Goal: Task Accomplishment & Management: Manage account settings

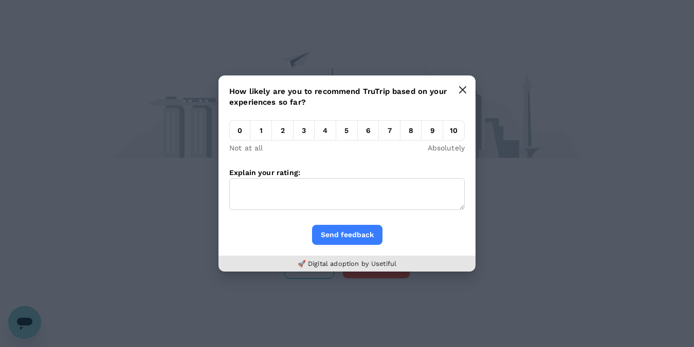
click at [462, 89] on icon "button" at bounding box center [462, 90] width 6 height 6
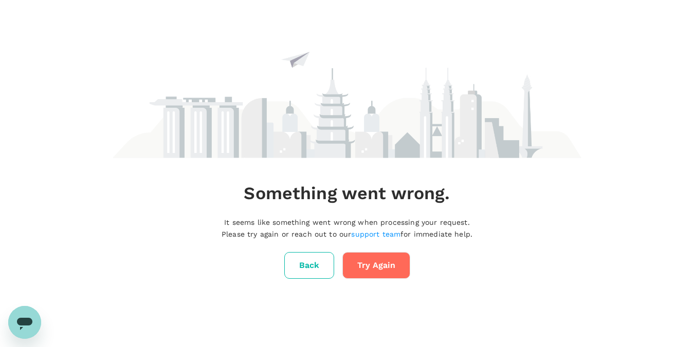
click at [387, 268] on button "Try Again" at bounding box center [376, 265] width 68 height 27
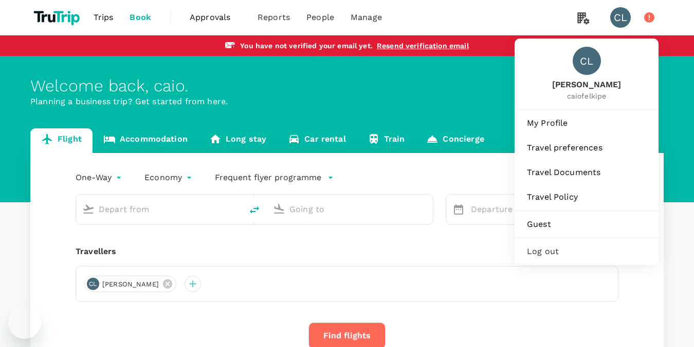
click at [584, 85] on span "[PERSON_NAME]" at bounding box center [586, 85] width 69 height 12
click at [589, 67] on div "CL" at bounding box center [586, 61] width 28 height 28
click at [571, 129] on link "My Profile" at bounding box center [586, 123] width 136 height 23
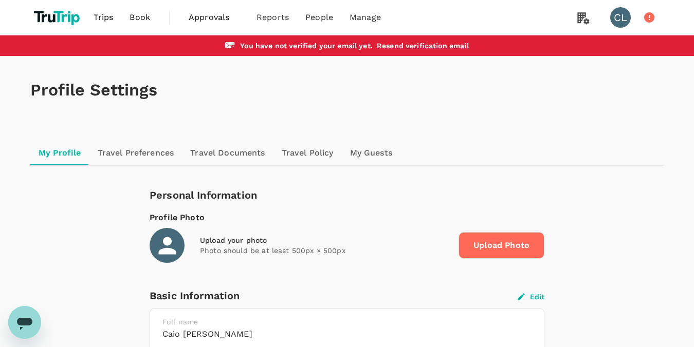
click at [164, 237] on icon at bounding box center [167, 246] width 26 height 26
click at [170, 245] on icon at bounding box center [166, 245] width 17 height 17
click at [493, 241] on span "Upload Photo" at bounding box center [501, 245] width 86 height 27
click at [0, 0] on input "Upload Photo" at bounding box center [0, 0] width 0 height 0
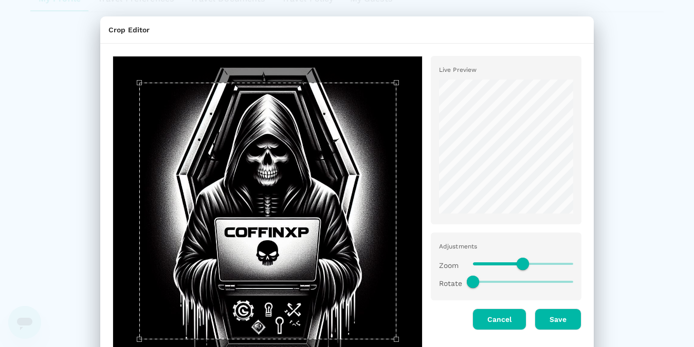
click at [557, 258] on span at bounding box center [523, 263] width 100 height 15
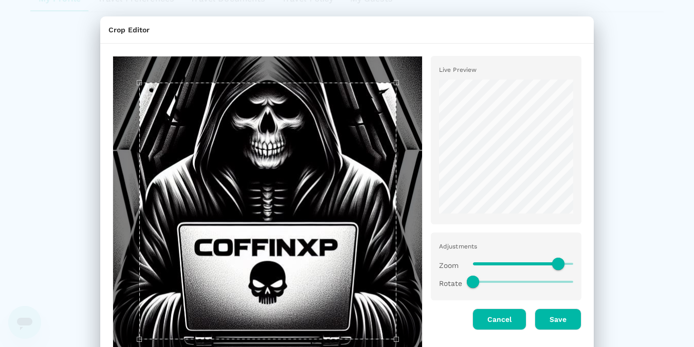
type input "1.7"
click at [568, 317] on button "Save" at bounding box center [557, 320] width 47 height 22
click at [546, 317] on button "Save" at bounding box center [557, 320] width 47 height 22
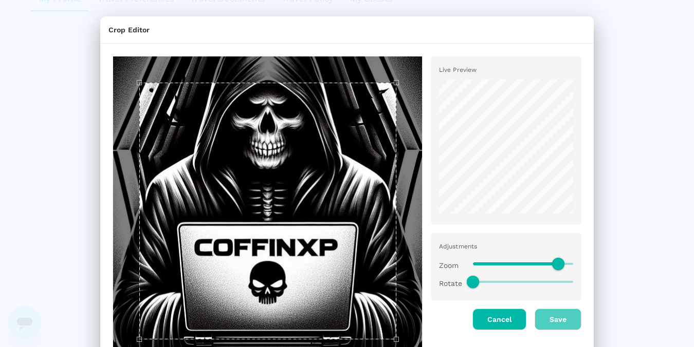
click at [546, 317] on button "Save" at bounding box center [557, 320] width 47 height 22
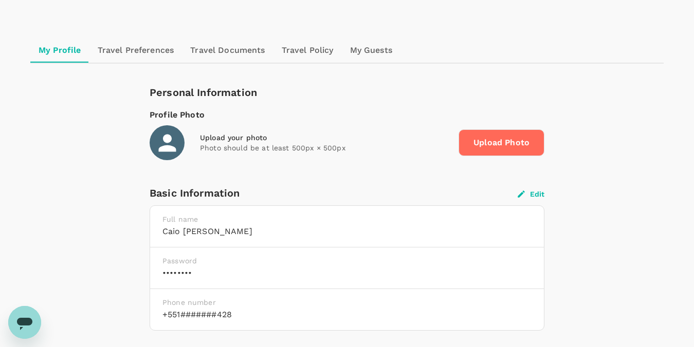
scroll to position [51, 0]
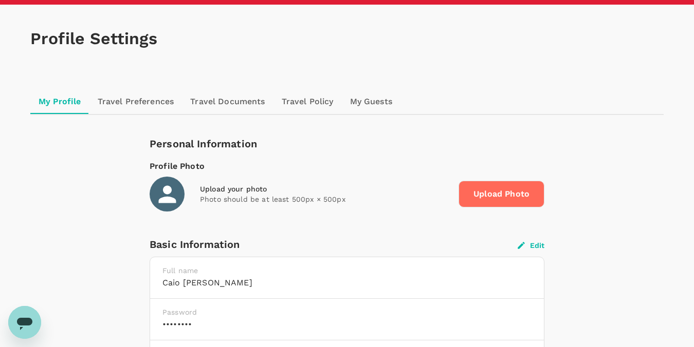
click at [290, 289] on h6 "caio lopes" at bounding box center [346, 283] width 369 height 14
click at [201, 287] on h6 "caio lopes" at bounding box center [346, 283] width 369 height 14
click at [533, 245] on button "Edit" at bounding box center [530, 245] width 27 height 9
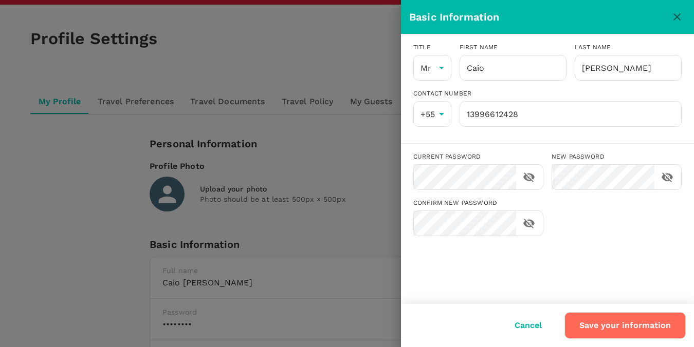
type input "Caio"
type input "[PERSON_NAME]"
type input "55"
type input "13996612428"
click at [495, 71] on input "Caio" at bounding box center [512, 68] width 107 height 26
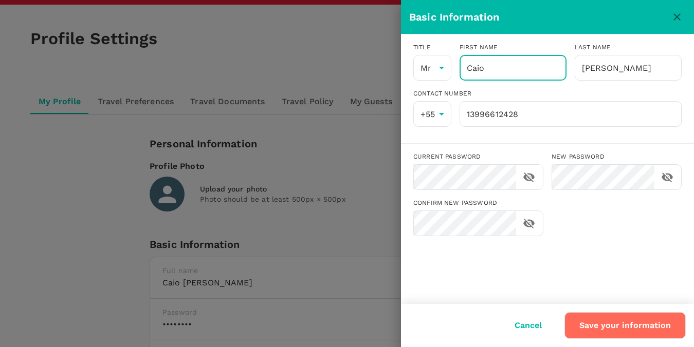
click at [489, 68] on input "Caio" at bounding box center [512, 68] width 107 height 26
drag, startPoint x: 500, startPoint y: 68, endPoint x: 423, endPoint y: 62, distance: 76.8
click at [459, 62] on input "Caio" at bounding box center [512, 68] width 107 height 26
paste input "<a href=https://evil.com>Click Here</a>"
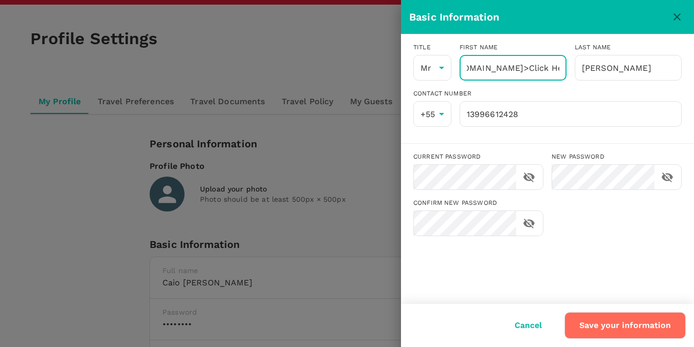
type input "<a href=https://evil.com>Click Here</a>"
click at [605, 329] on button "Save your information" at bounding box center [624, 325] width 121 height 27
click at [676, 16] on icon "close" at bounding box center [676, 16] width 7 height 7
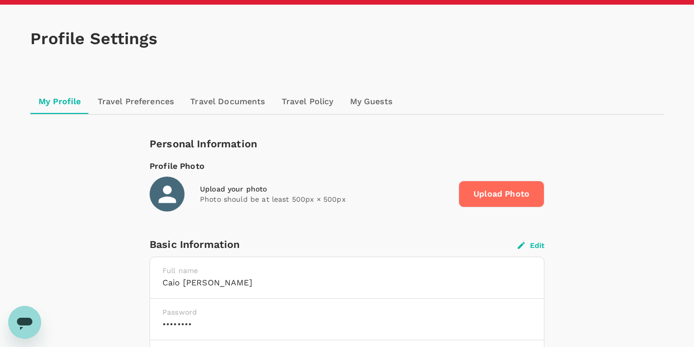
click at [524, 196] on span "Upload Photo" at bounding box center [501, 194] width 86 height 27
click at [0, 0] on input "Upload Photo" at bounding box center [0, 0] width 0 height 0
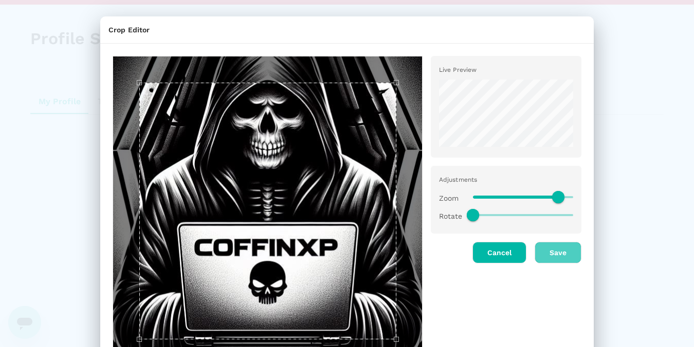
click at [559, 254] on button "Save" at bounding box center [557, 253] width 47 height 22
click at [486, 59] on div "Live Preview" at bounding box center [505, 107] width 151 height 102
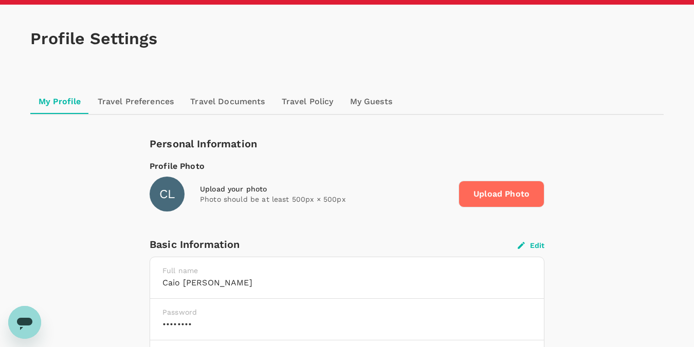
click at [530, 249] on button "Edit" at bounding box center [530, 245] width 27 height 9
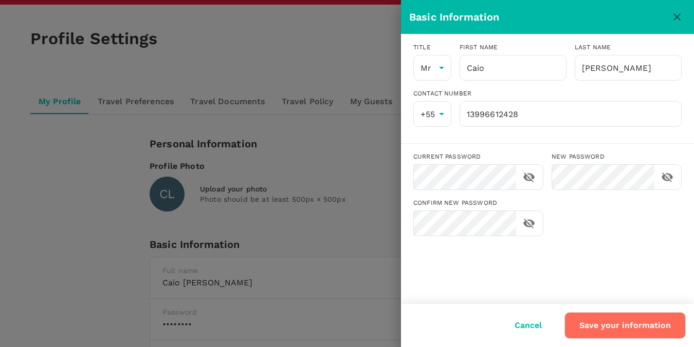
type input "Caio"
type input "[PERSON_NAME]"
type input "55"
type input "13996612428"
click at [537, 78] on input "Caio" at bounding box center [512, 68] width 107 height 26
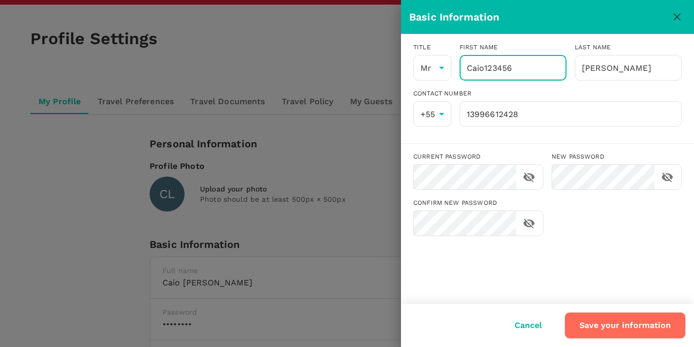
drag, startPoint x: 537, startPoint y: 78, endPoint x: 468, endPoint y: 70, distance: 69.8
click at [468, 70] on input "Caio123456" at bounding box center [512, 68] width 107 height 26
click at [647, 340] on div "Cancel Save your information" at bounding box center [547, 325] width 293 height 43
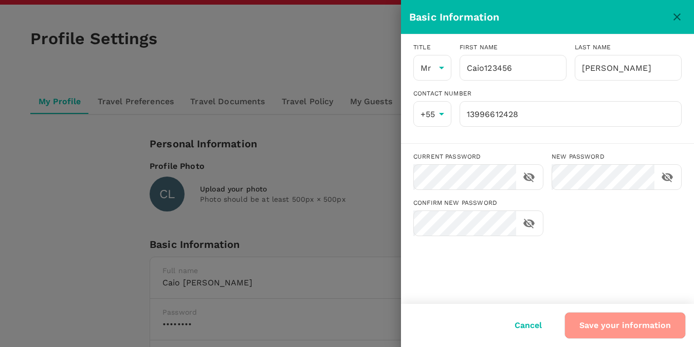
click at [645, 332] on button "Save your information" at bounding box center [624, 325] width 121 height 27
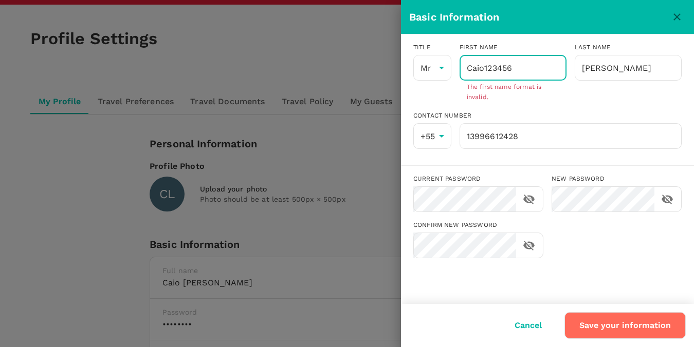
click at [534, 64] on input "Caio123456" at bounding box center [512, 68] width 107 height 26
drag, startPoint x: 532, startPoint y: 68, endPoint x: 485, endPoint y: 65, distance: 46.3
click at [485, 65] on input "Caio123456" at bounding box center [512, 68] width 107 height 26
click at [459, 61] on input "CaioFelipe" at bounding box center [512, 68] width 107 height 26
type input "CaioFelipe"
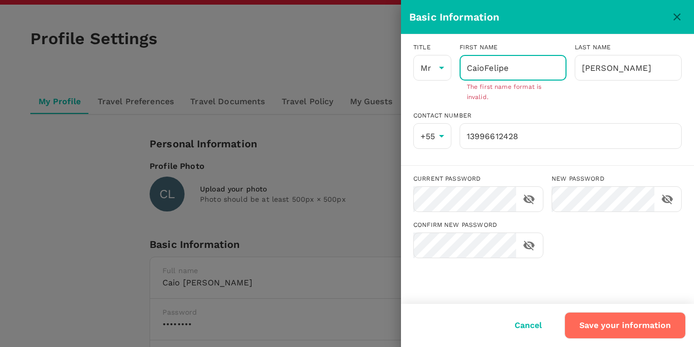
click at [630, 334] on button "Save your information" at bounding box center [624, 325] width 121 height 27
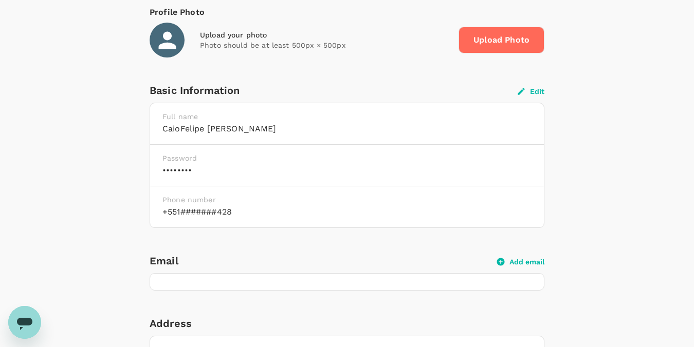
scroll to position [360, 0]
